Goal: Navigation & Orientation: Find specific page/section

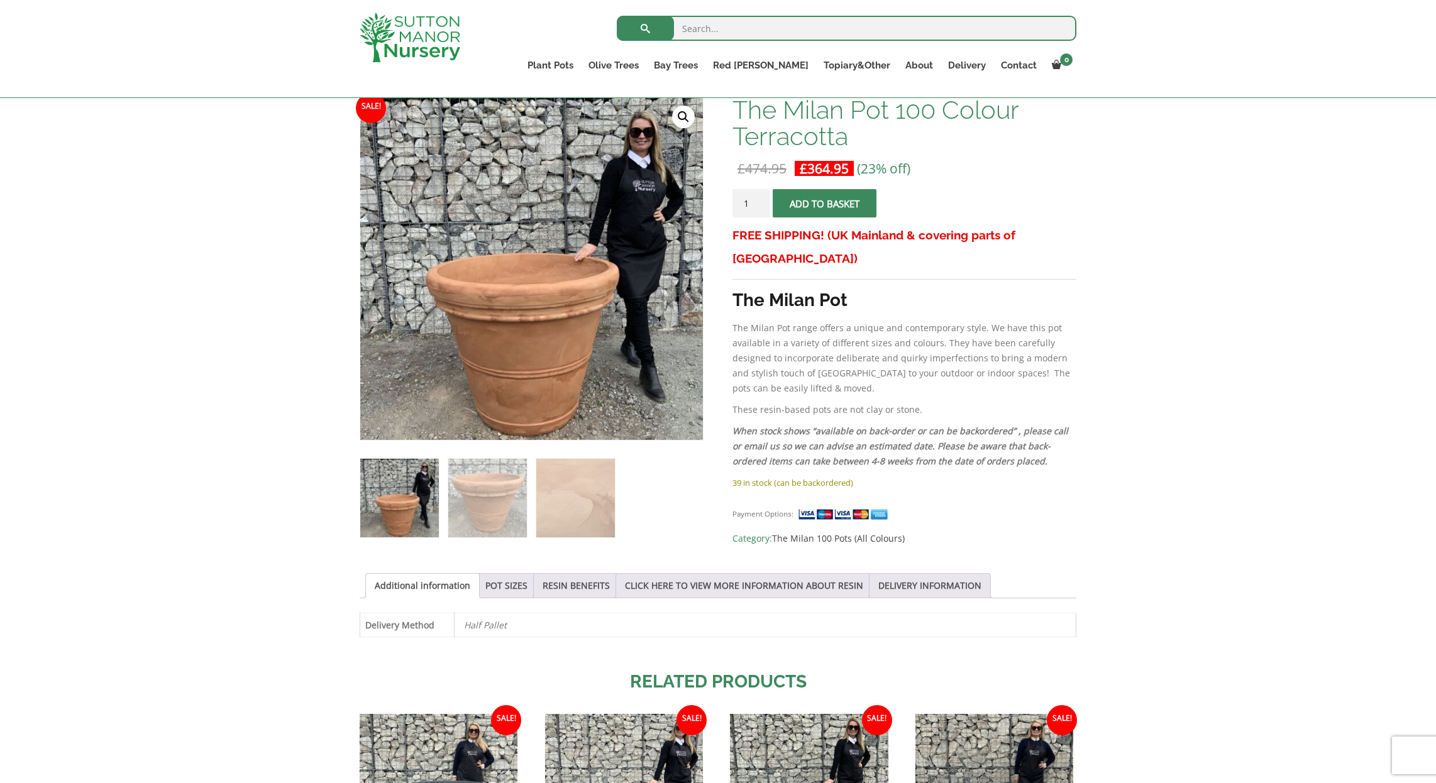
scroll to position [149, 0]
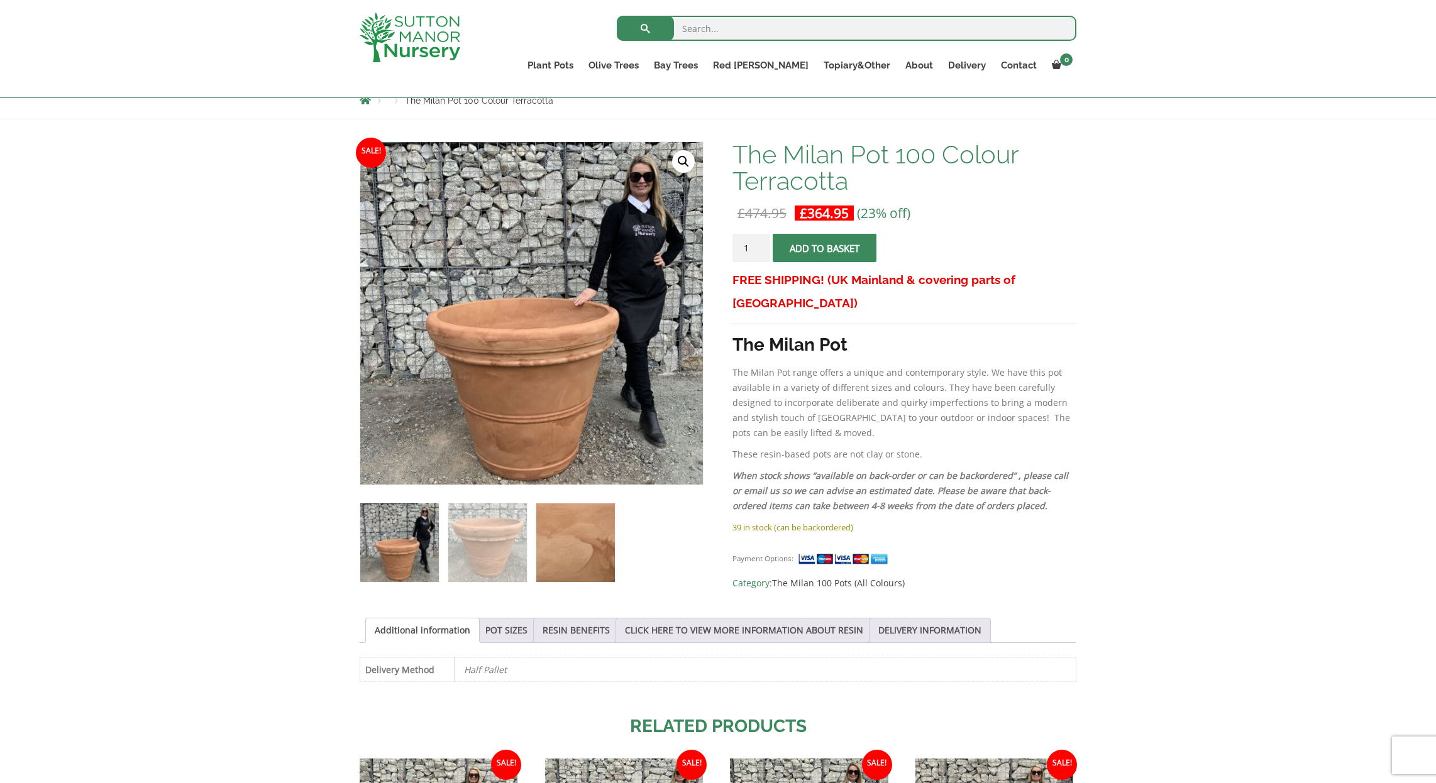
click at [591, 565] on img at bounding box center [575, 543] width 79 height 79
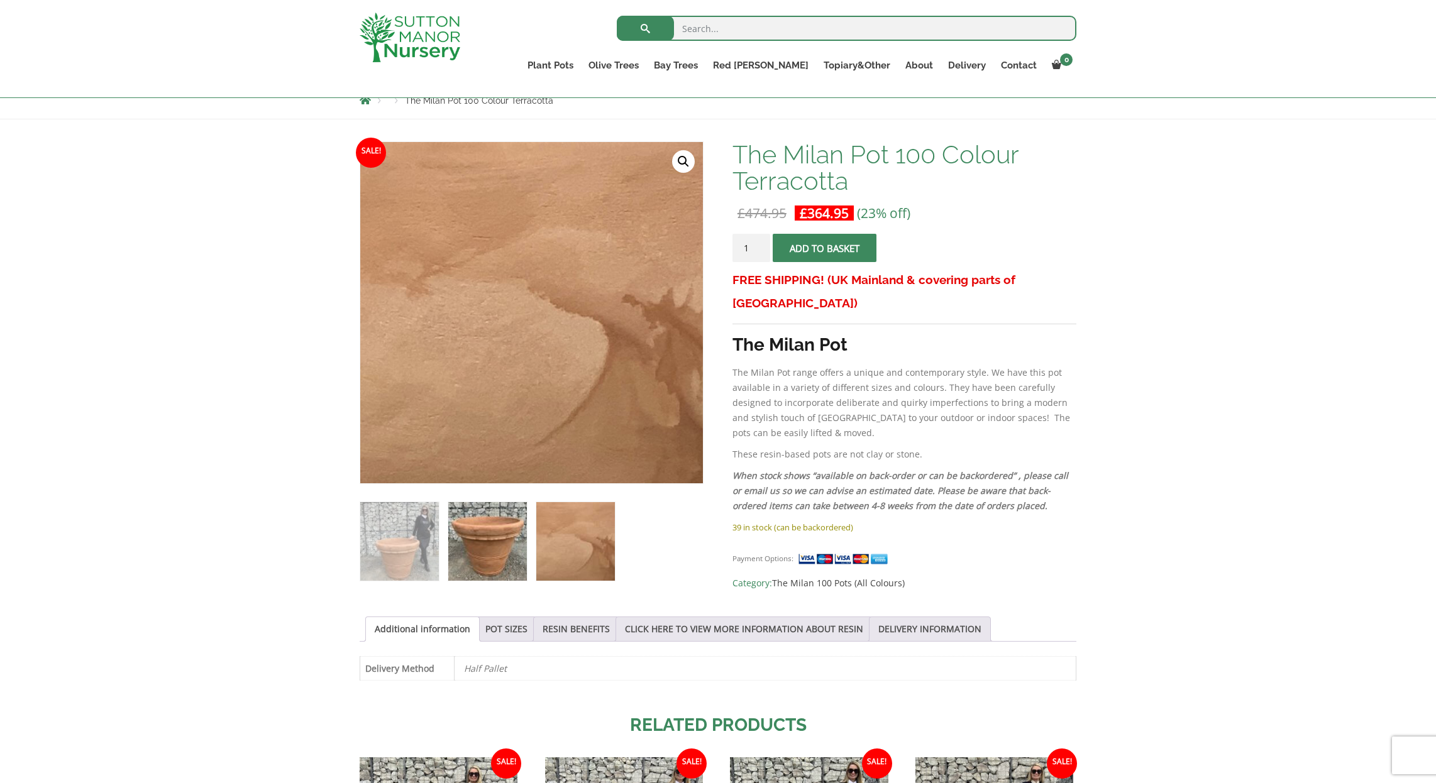
drag, startPoint x: 510, startPoint y: 561, endPoint x: 488, endPoint y: 561, distance: 22.0
click at [510, 561] on img at bounding box center [487, 541] width 79 height 79
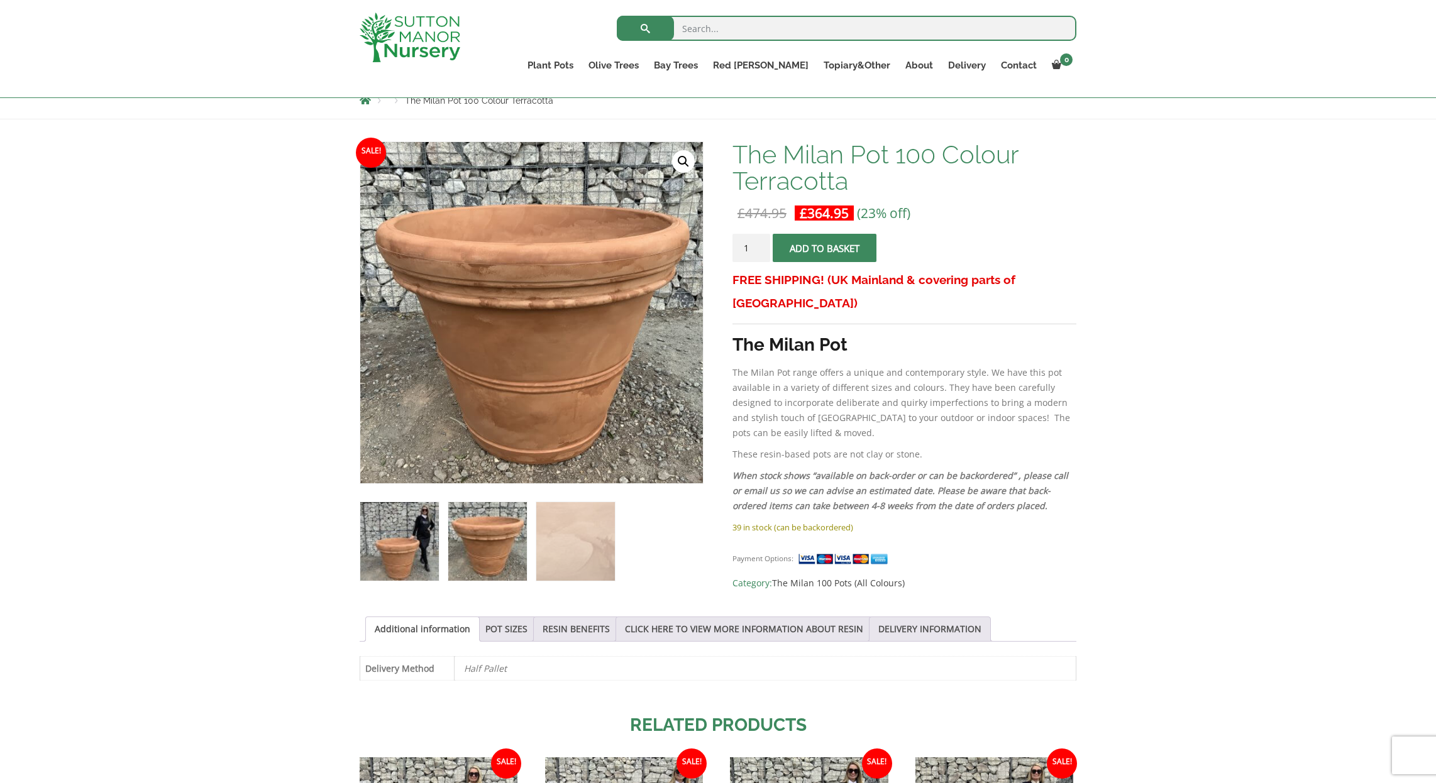
click at [409, 559] on img at bounding box center [399, 541] width 79 height 79
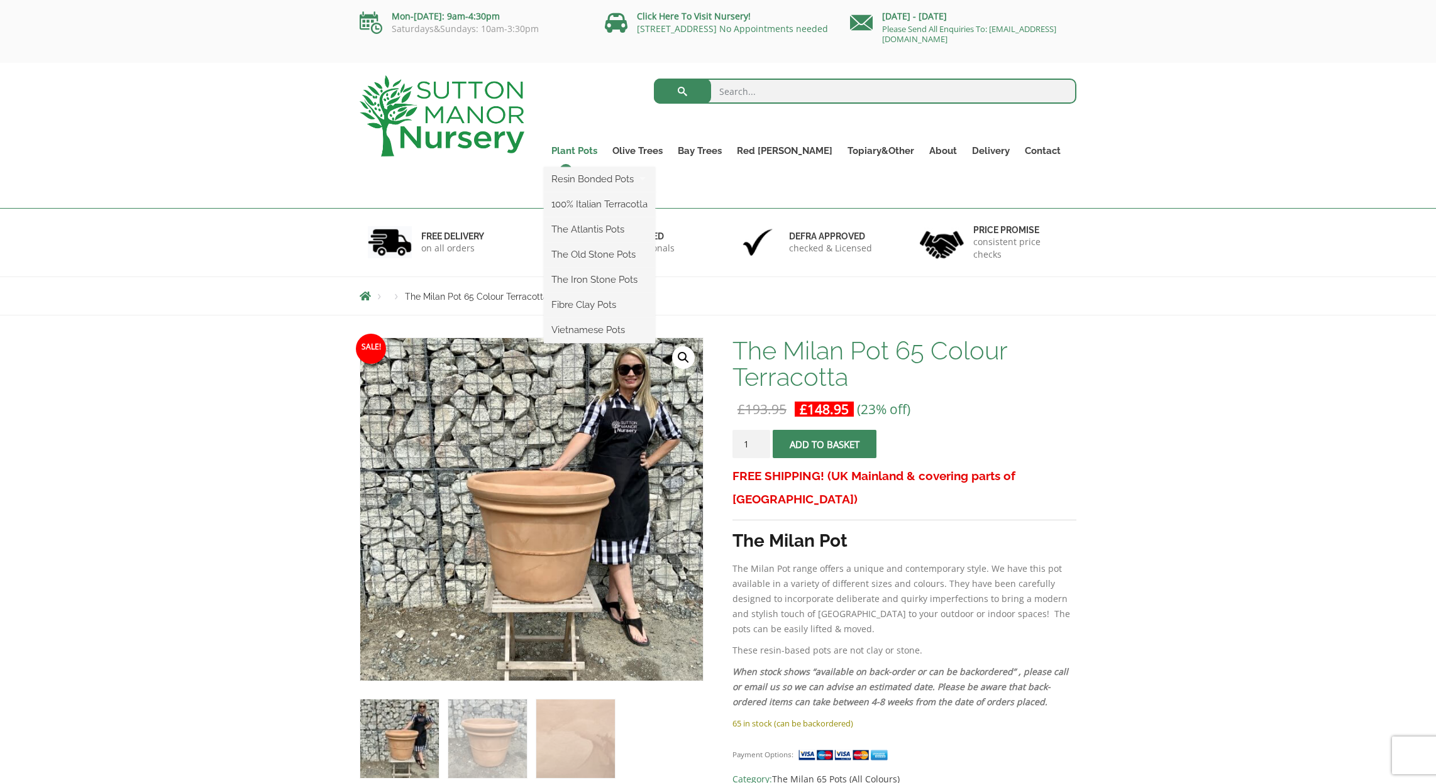
click at [604, 151] on link "Plant Pots" at bounding box center [574, 151] width 61 height 18
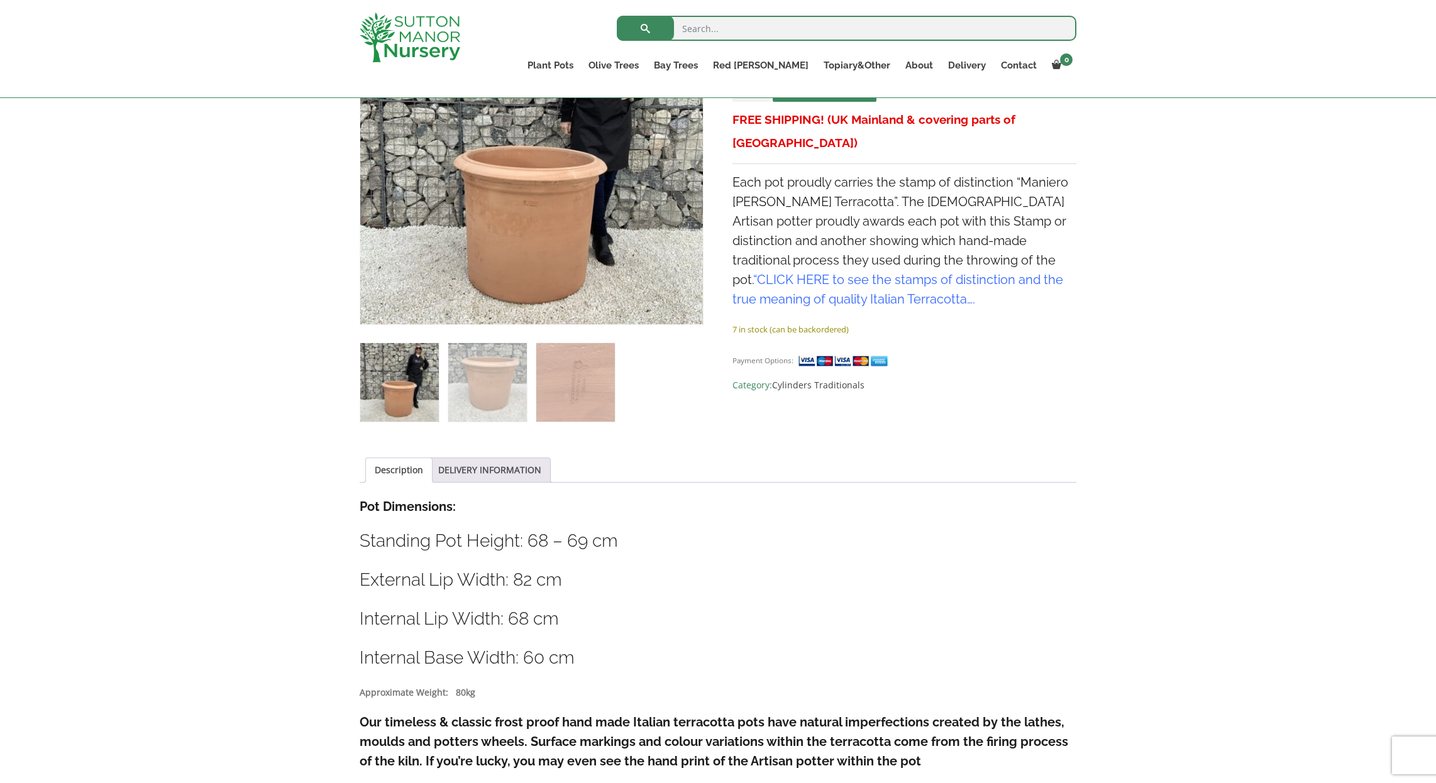
scroll to position [319, 0]
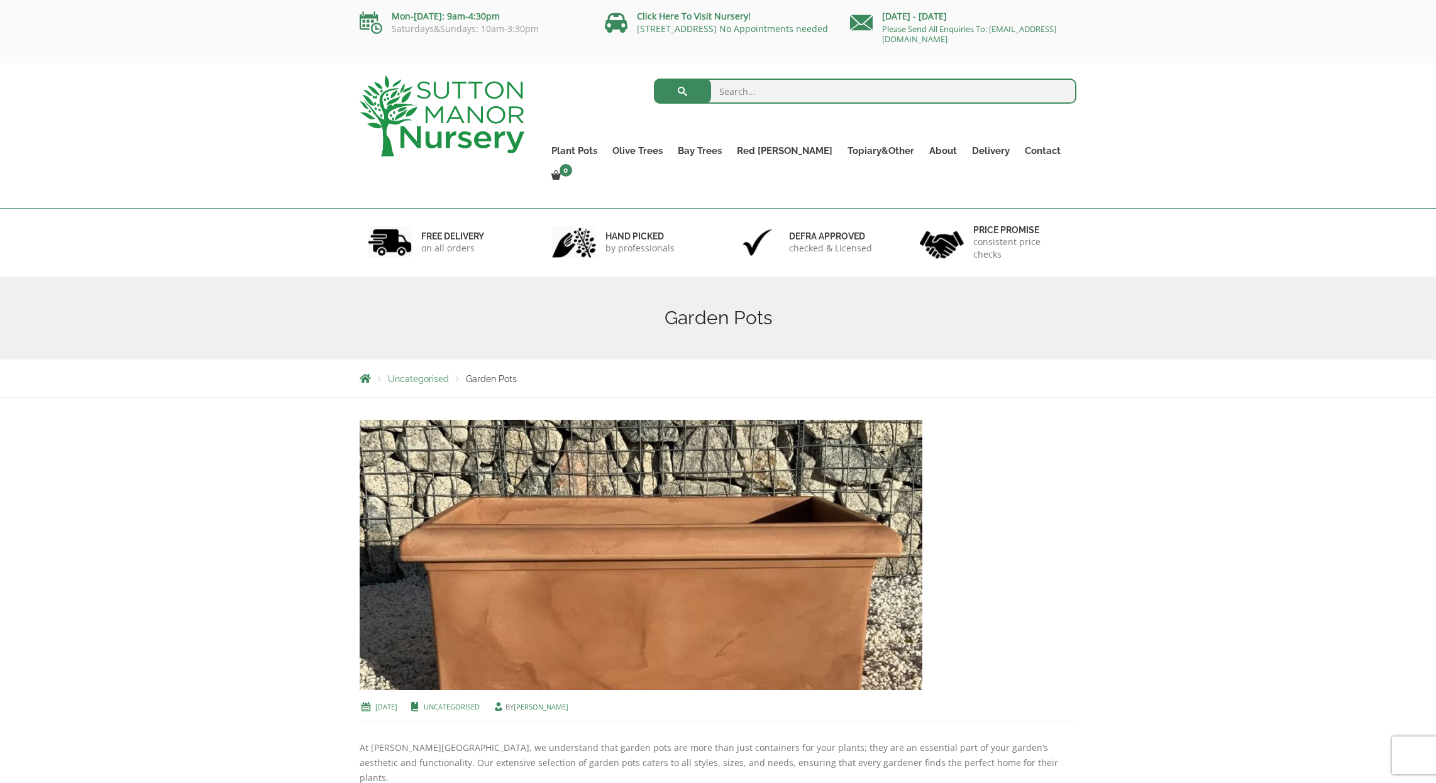
scroll to position [-1, 0]
